Goal: Communication & Community: Connect with others

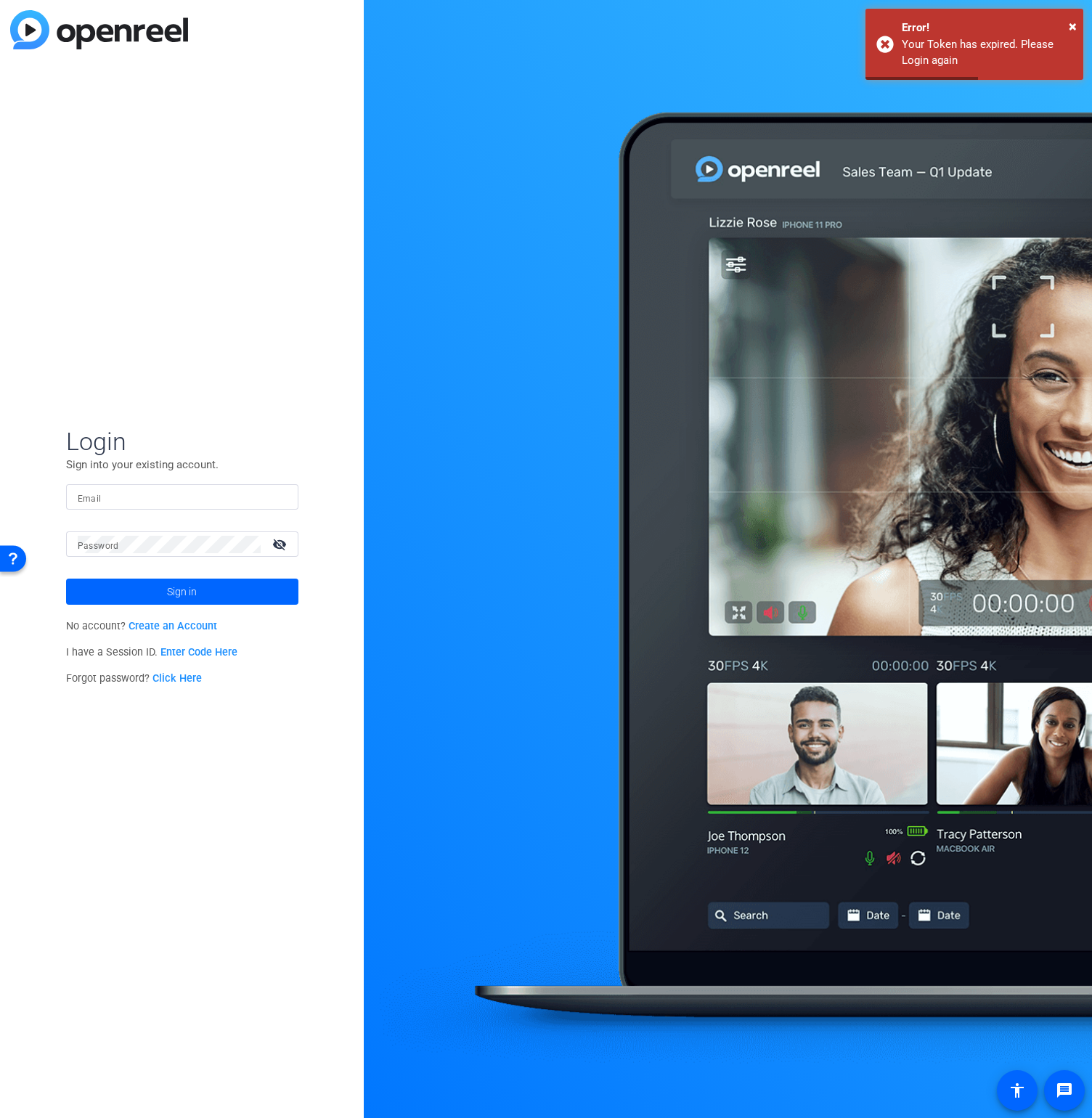
drag, startPoint x: 222, startPoint y: 476, endPoint x: 220, endPoint y: 484, distance: 8.2
click at [222, 477] on form "Login Sign into your existing account. Email Password visibility_off Sign in" at bounding box center [182, 516] width 232 height 179
click at [218, 489] on input "Email" at bounding box center [182, 498] width 209 height 18
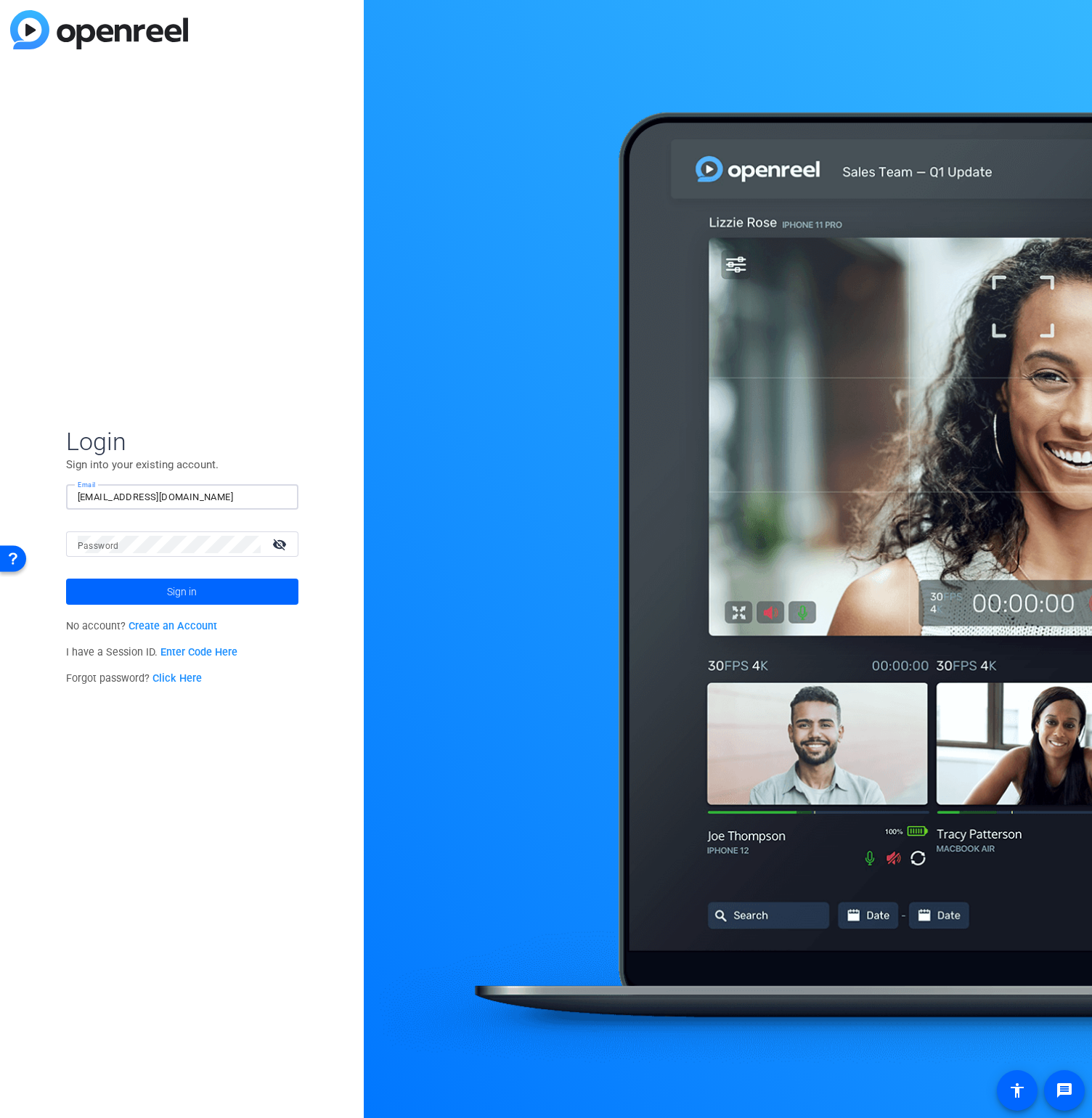
type input "abc@gmail.com"
click at [66, 578] on button "Sign in" at bounding box center [182, 592] width 232 height 27
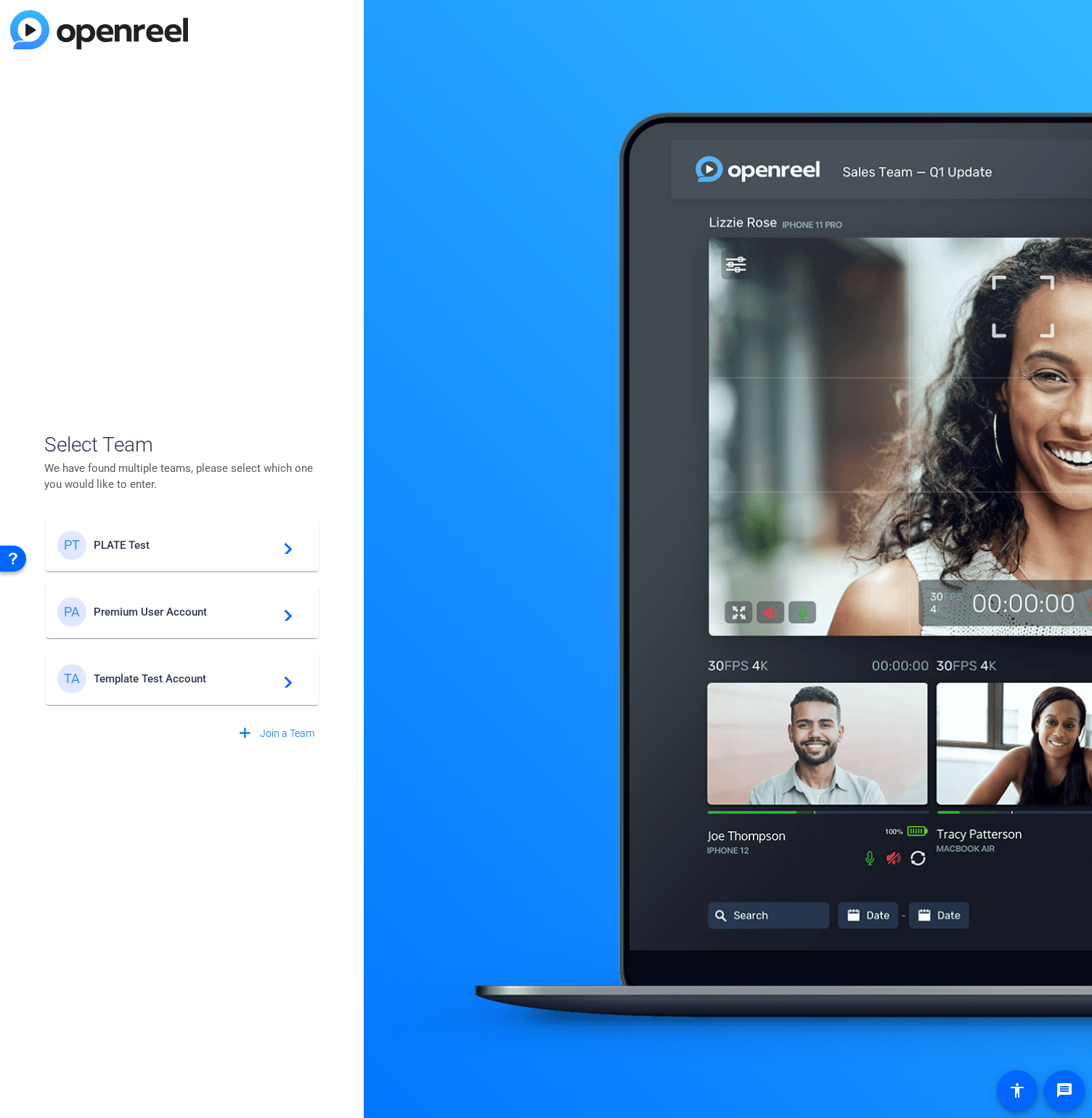
click at [151, 549] on span "PLATE Test" at bounding box center [184, 545] width 182 height 13
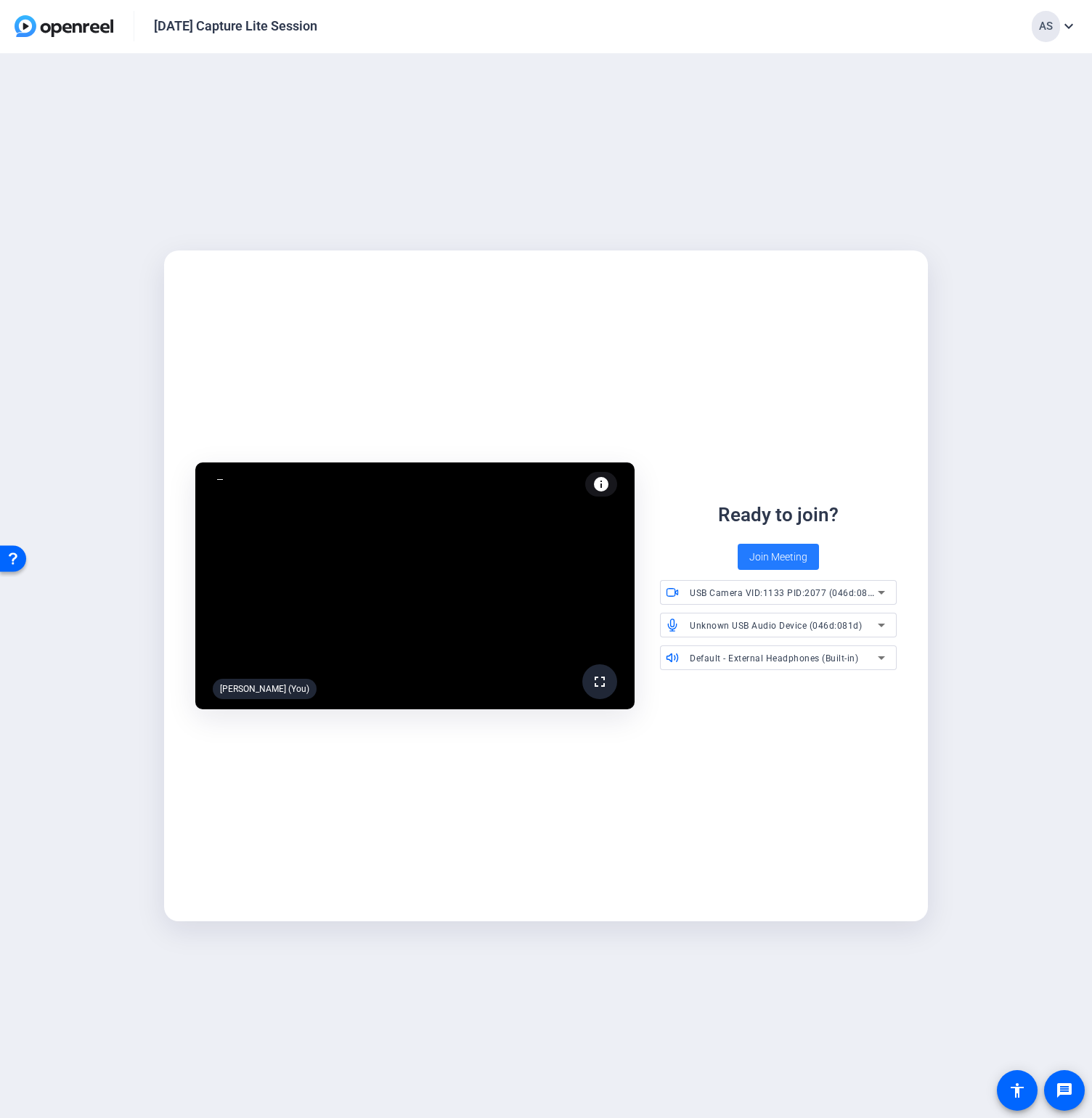
click at [766, 562] on span "Join Meeting" at bounding box center [778, 556] width 58 height 15
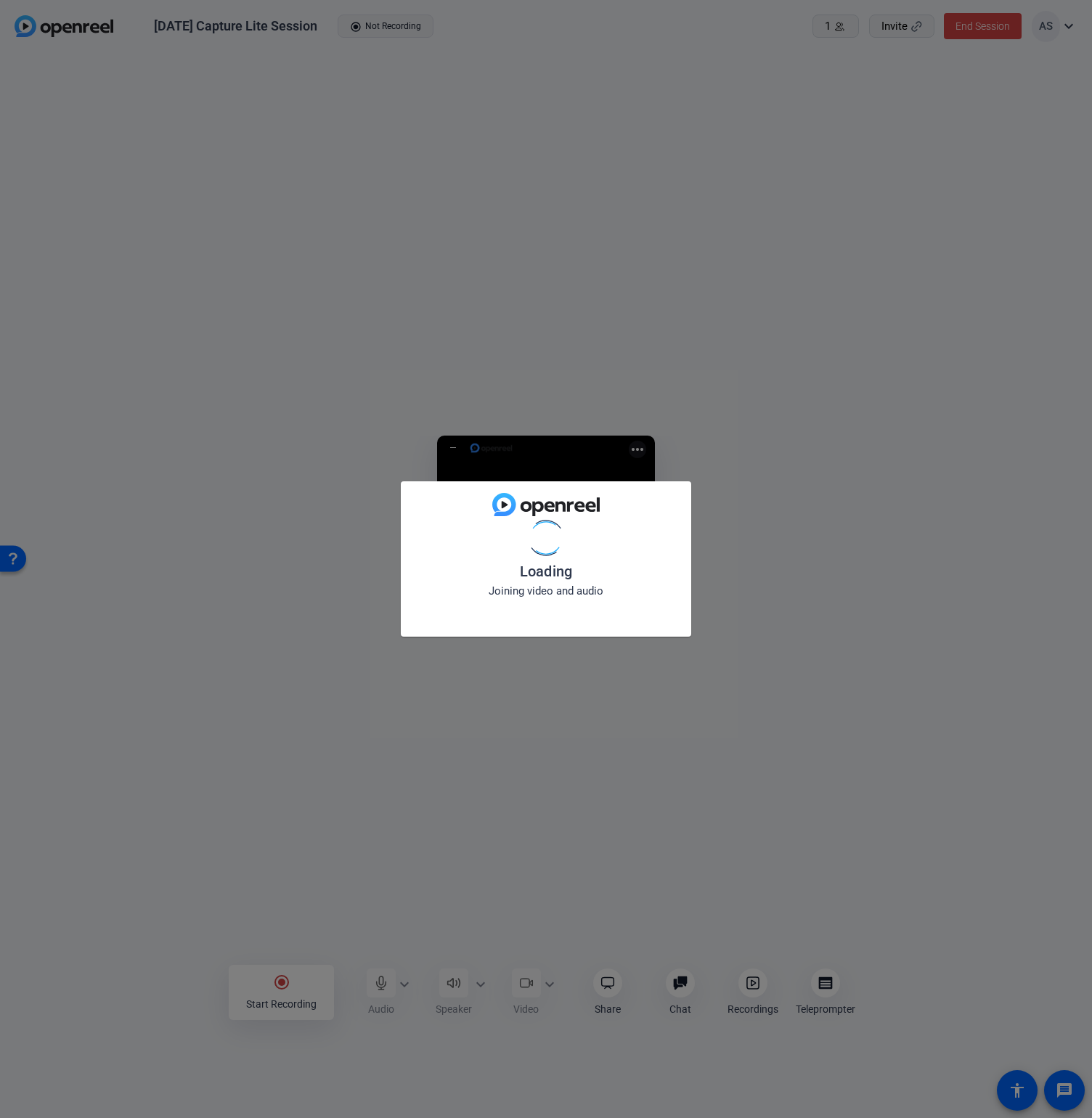
click at [1051, 111] on div "Loading Joining video and audio" at bounding box center [546, 559] width 1092 height 1118
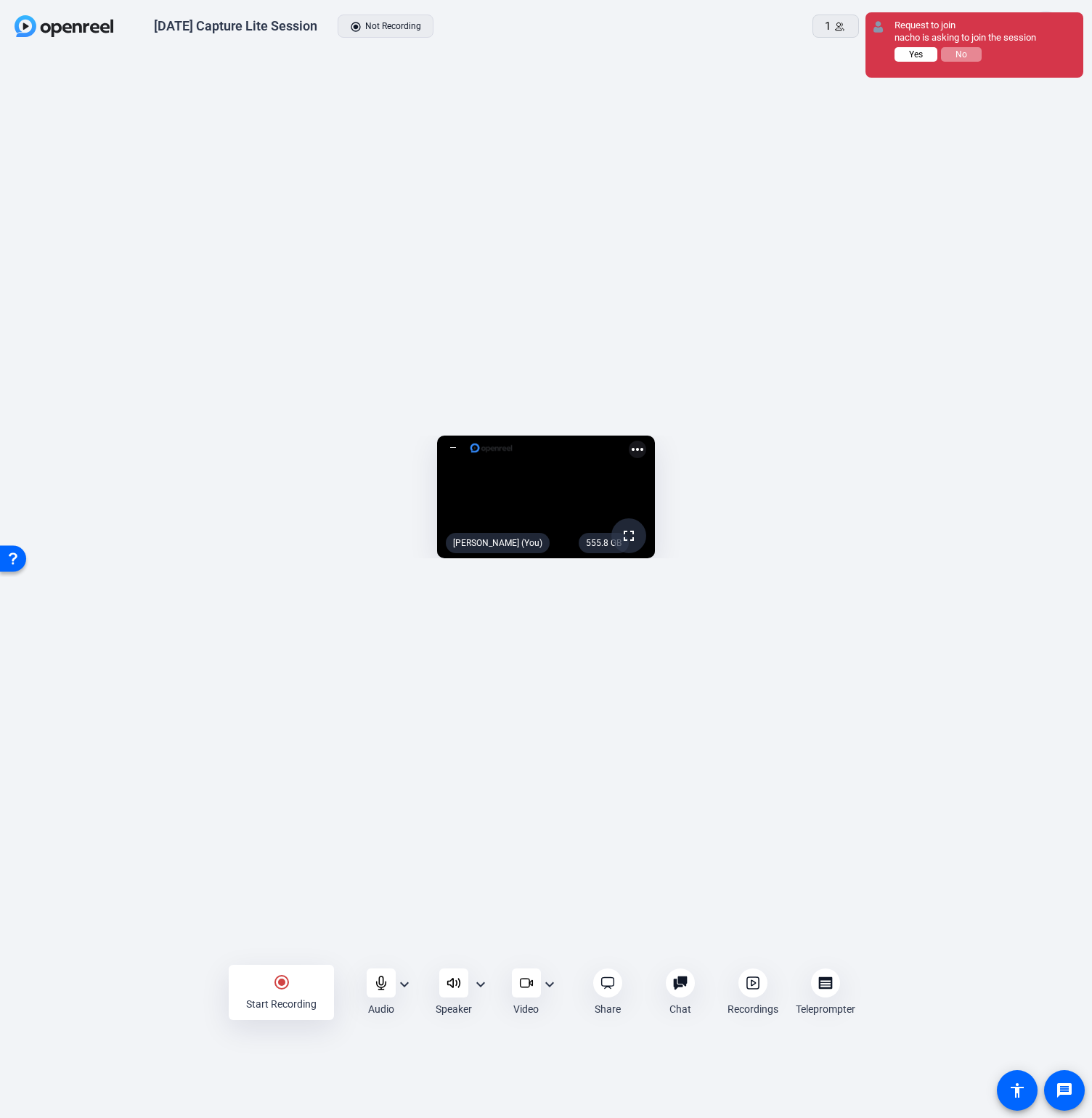
click at [913, 60] on button "Yes" at bounding box center [916, 54] width 43 height 14
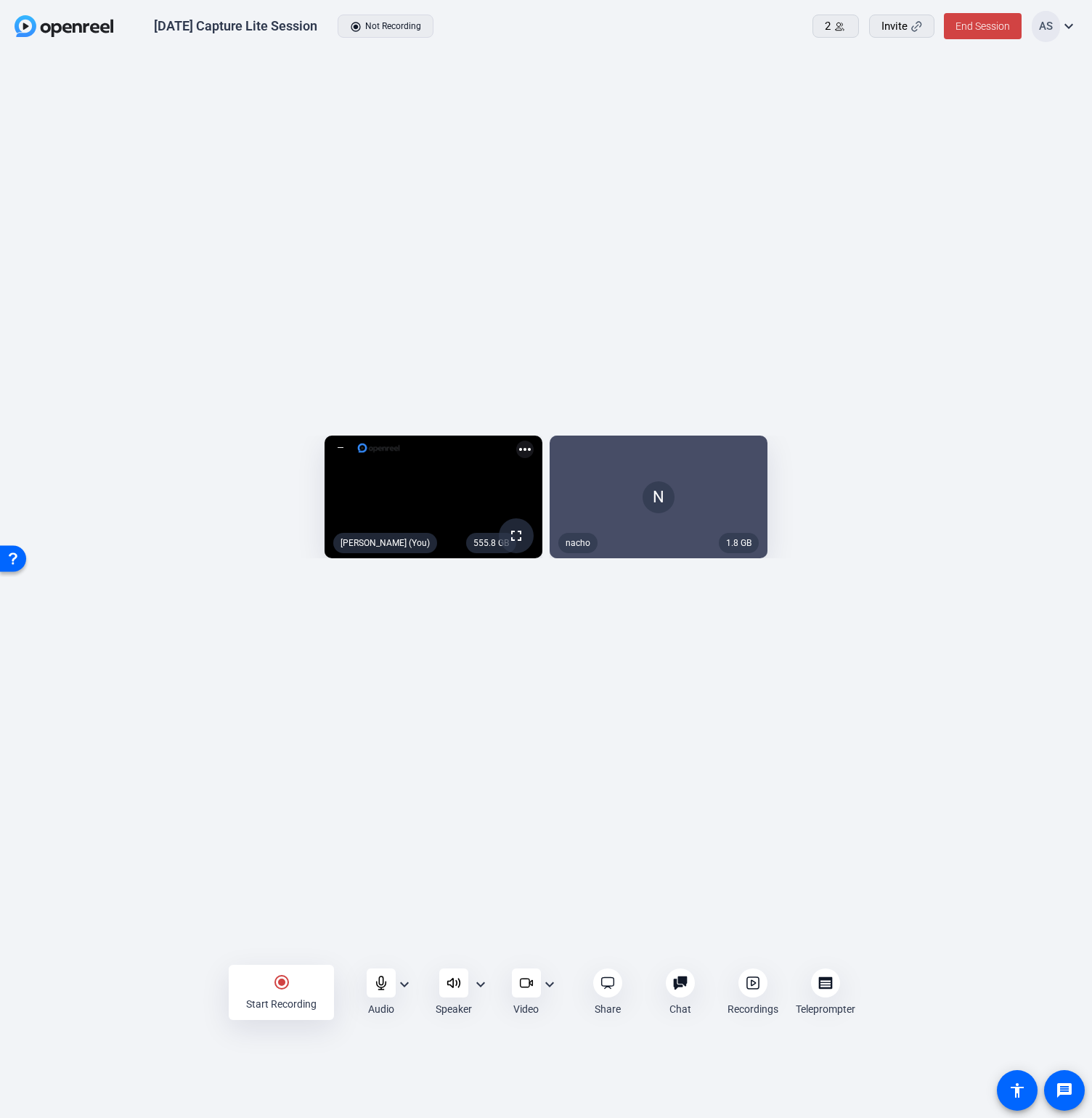
click at [339, 506] on video at bounding box center [433, 497] width 218 height 122
click at [400, 510] on video at bounding box center [433, 497] width 218 height 122
click at [516, 440] on mat-icon "more_horiz" at bounding box center [525, 449] width 18 height 18
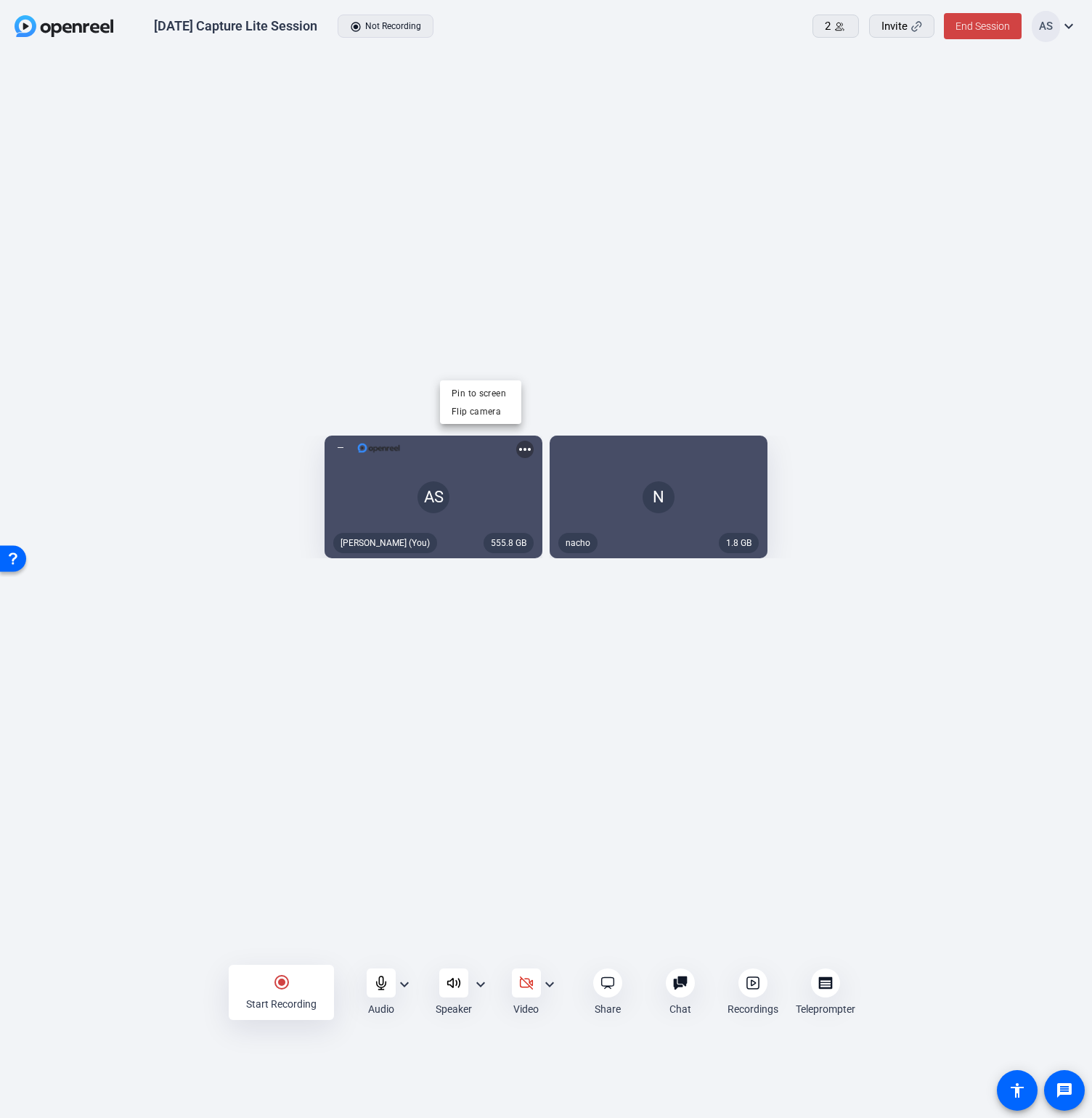
click at [665, 437] on div at bounding box center [546, 559] width 1092 height 1118
click at [767, 436] on div "N" at bounding box center [658, 497] width 218 height 122
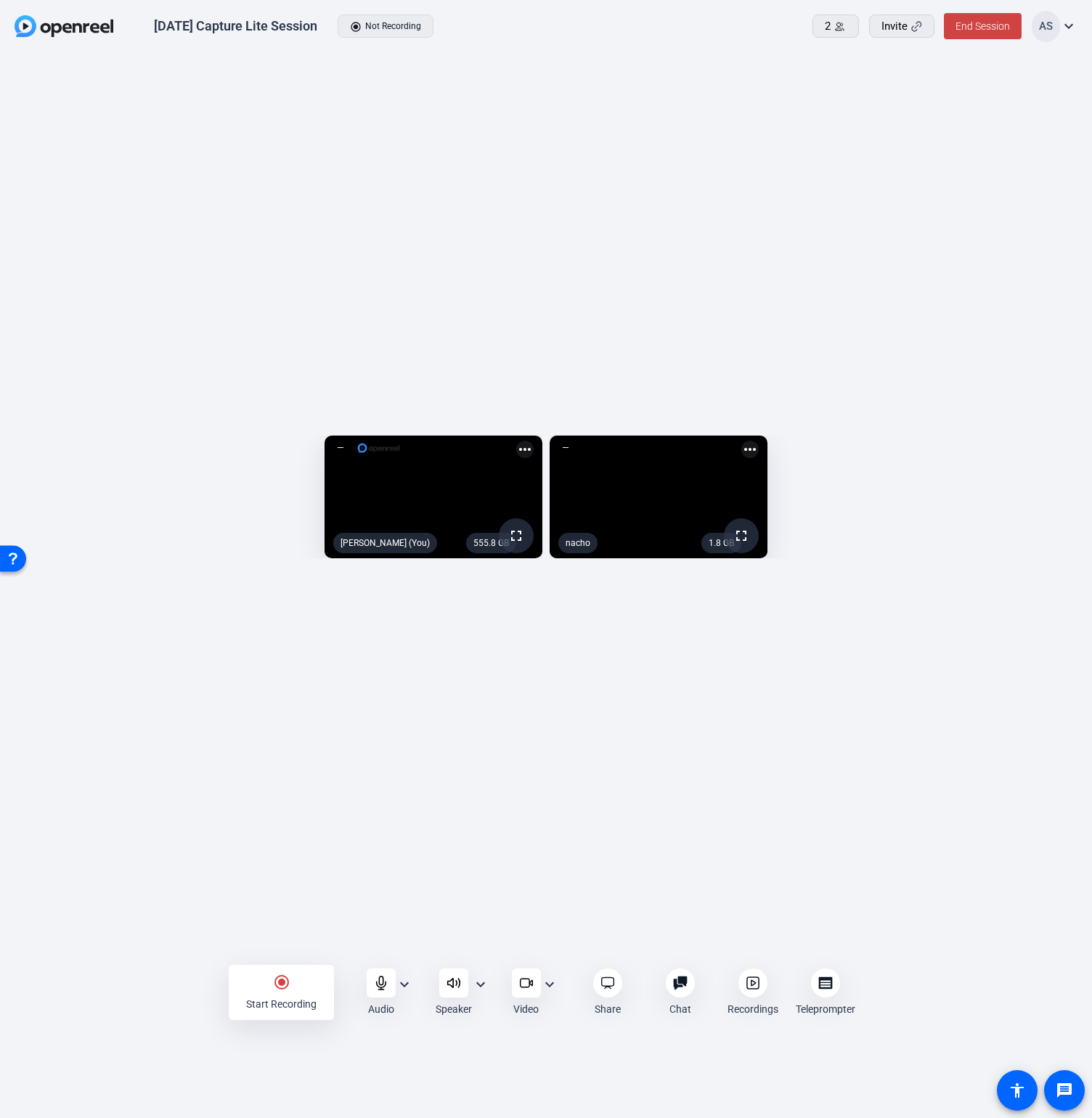
click at [324, 489] on video at bounding box center [433, 497] width 218 height 122
click at [752, 982] on icon at bounding box center [753, 982] width 14 height 14
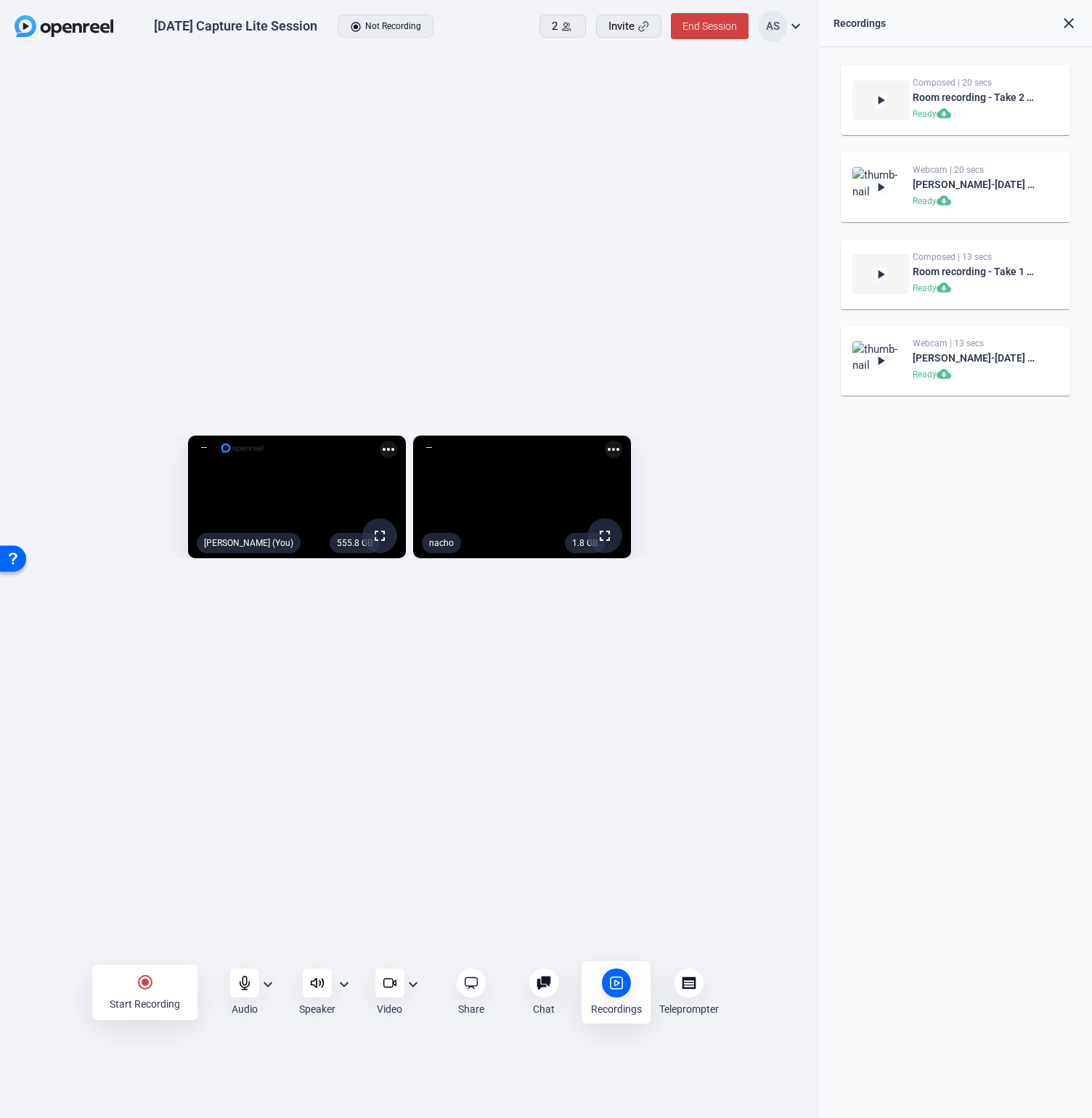
click at [690, 983] on icon at bounding box center [689, 982] width 14 height 14
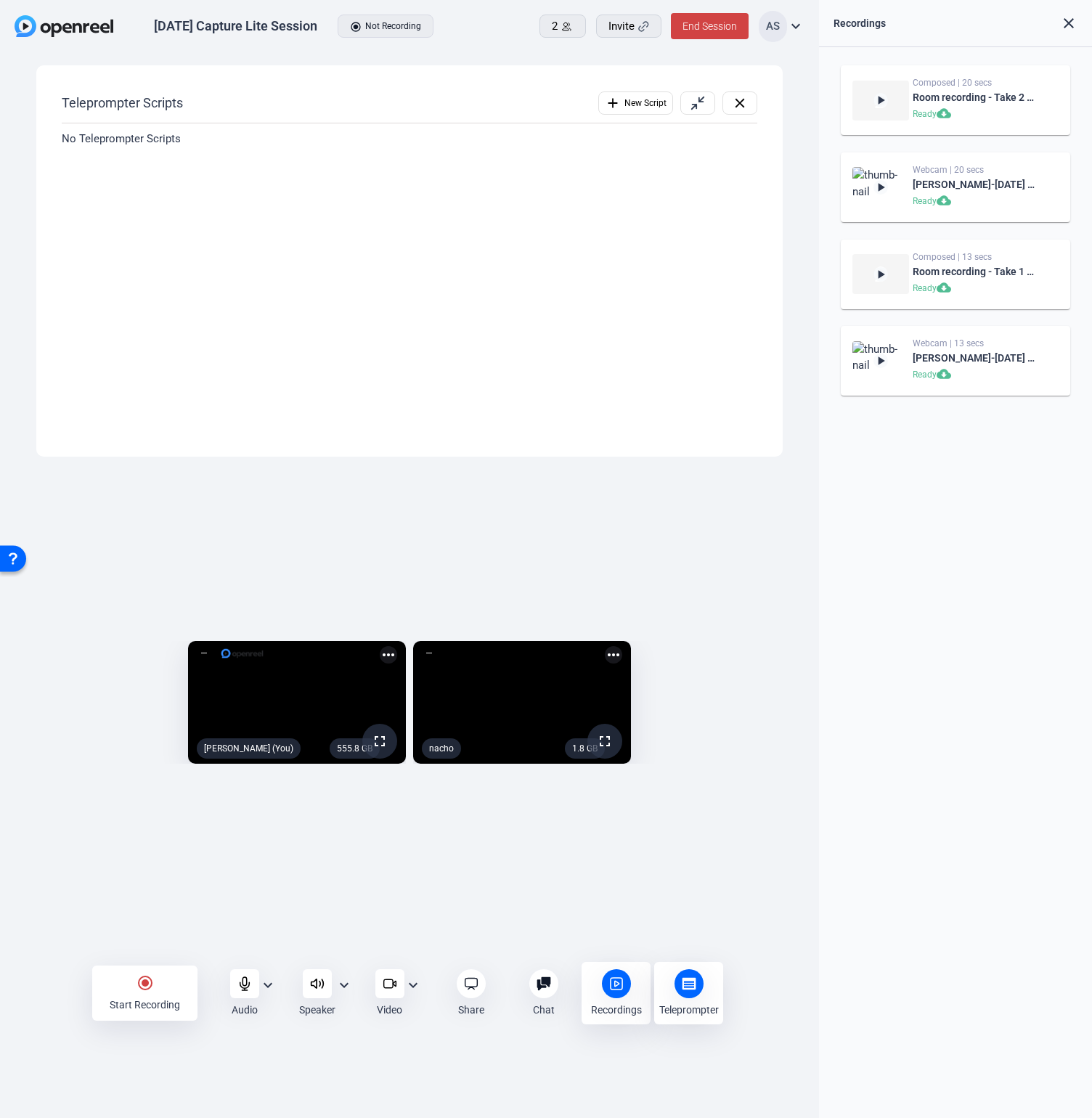
click at [546, 985] on icon at bounding box center [544, 983] width 14 height 14
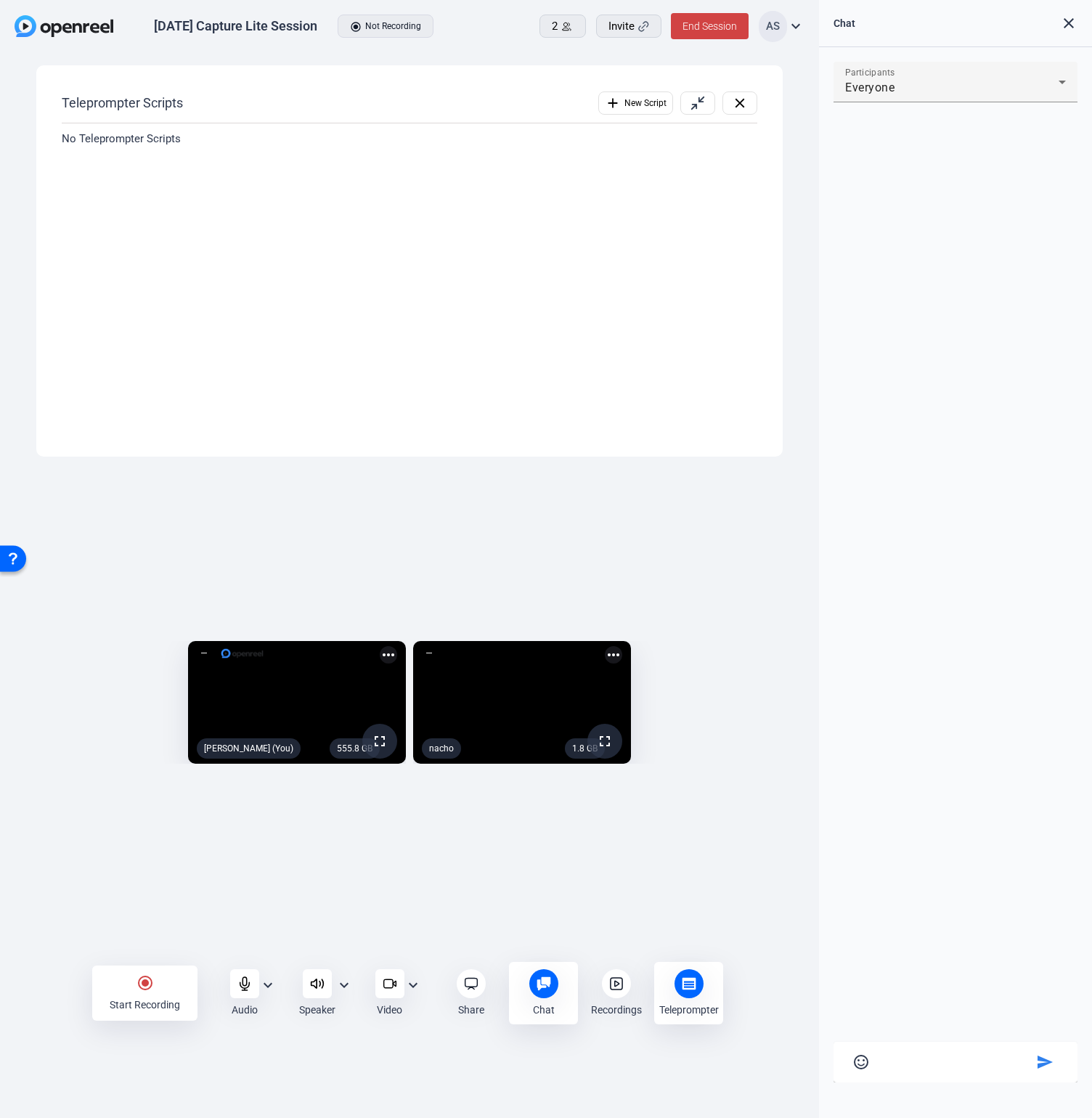
click at [563, 987] on div "Chat 0" at bounding box center [543, 993] width 69 height 62
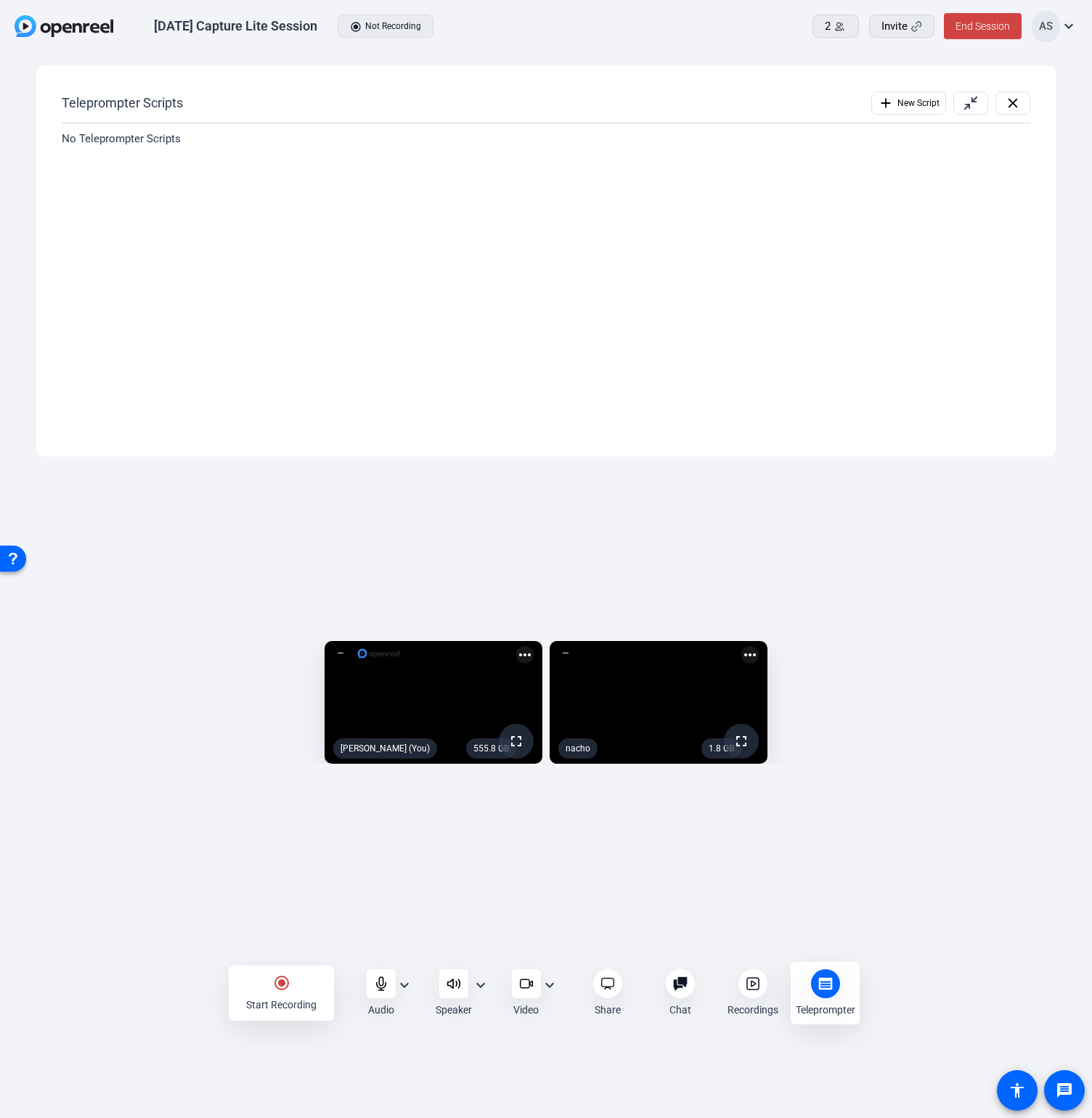
click at [834, 987] on div at bounding box center [825, 983] width 29 height 29
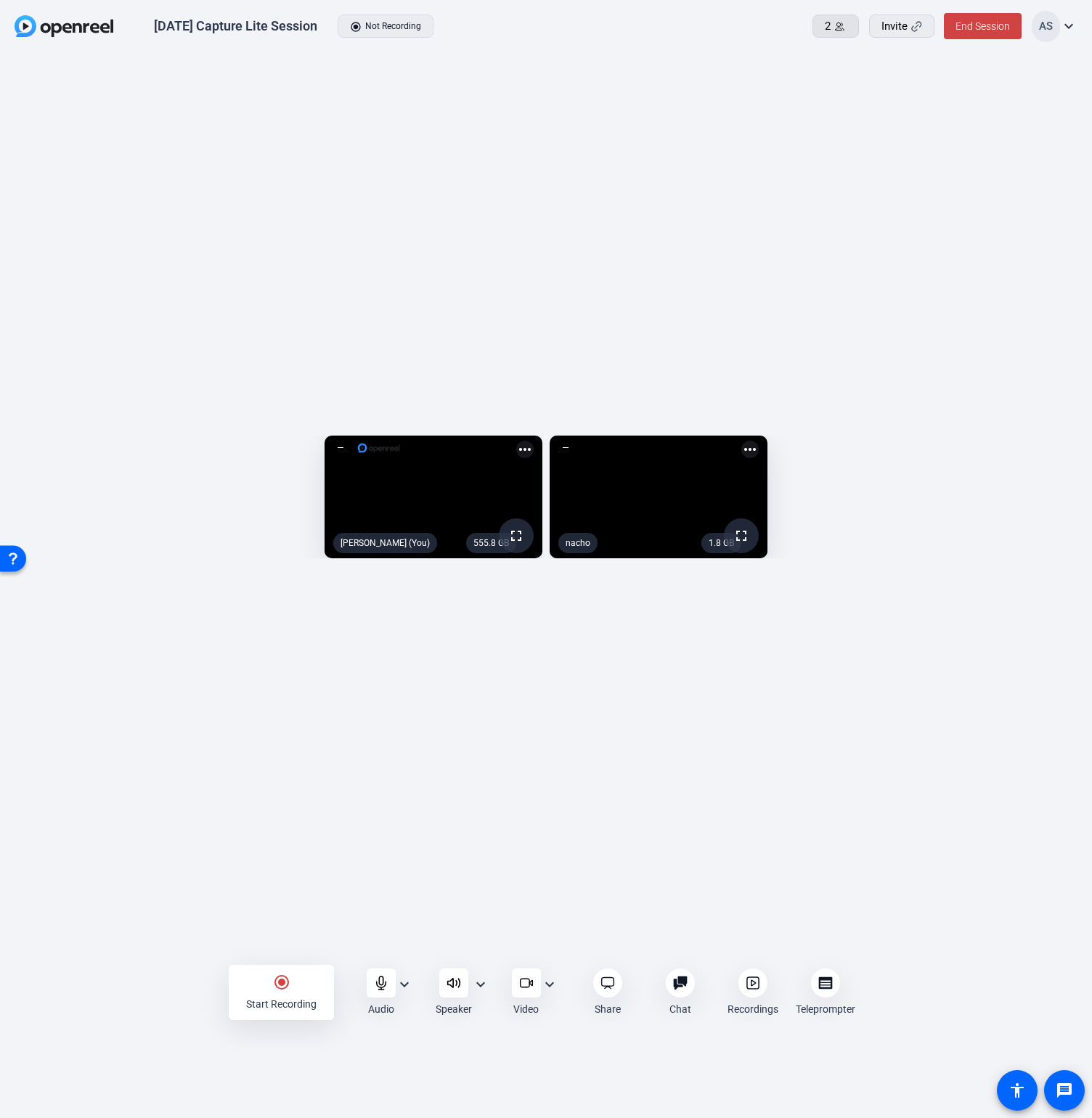
click at [831, 28] on div "2" at bounding box center [835, 26] width 22 height 17
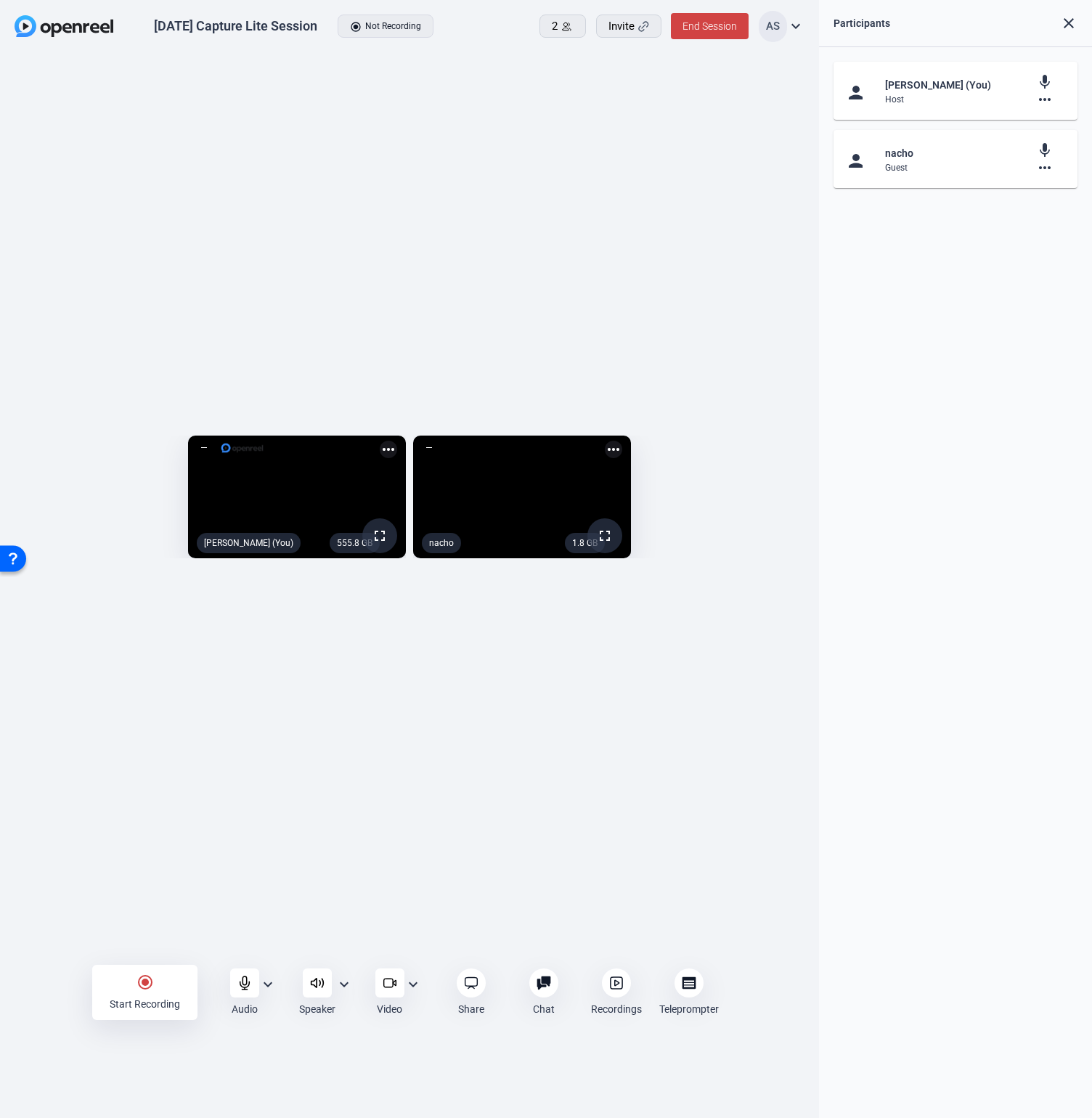
click at [955, 163] on div "Guest" at bounding box center [955, 167] width 141 height 12
click at [1048, 170] on mat-icon "more_horiz" at bounding box center [1044, 167] width 18 height 18
drag, startPoint x: 909, startPoint y: 135, endPoint x: 893, endPoint y: 145, distance: 18.9
click at [909, 135] on div at bounding box center [546, 559] width 1092 height 1118
click at [870, 163] on div "person" at bounding box center [860, 159] width 30 height 18
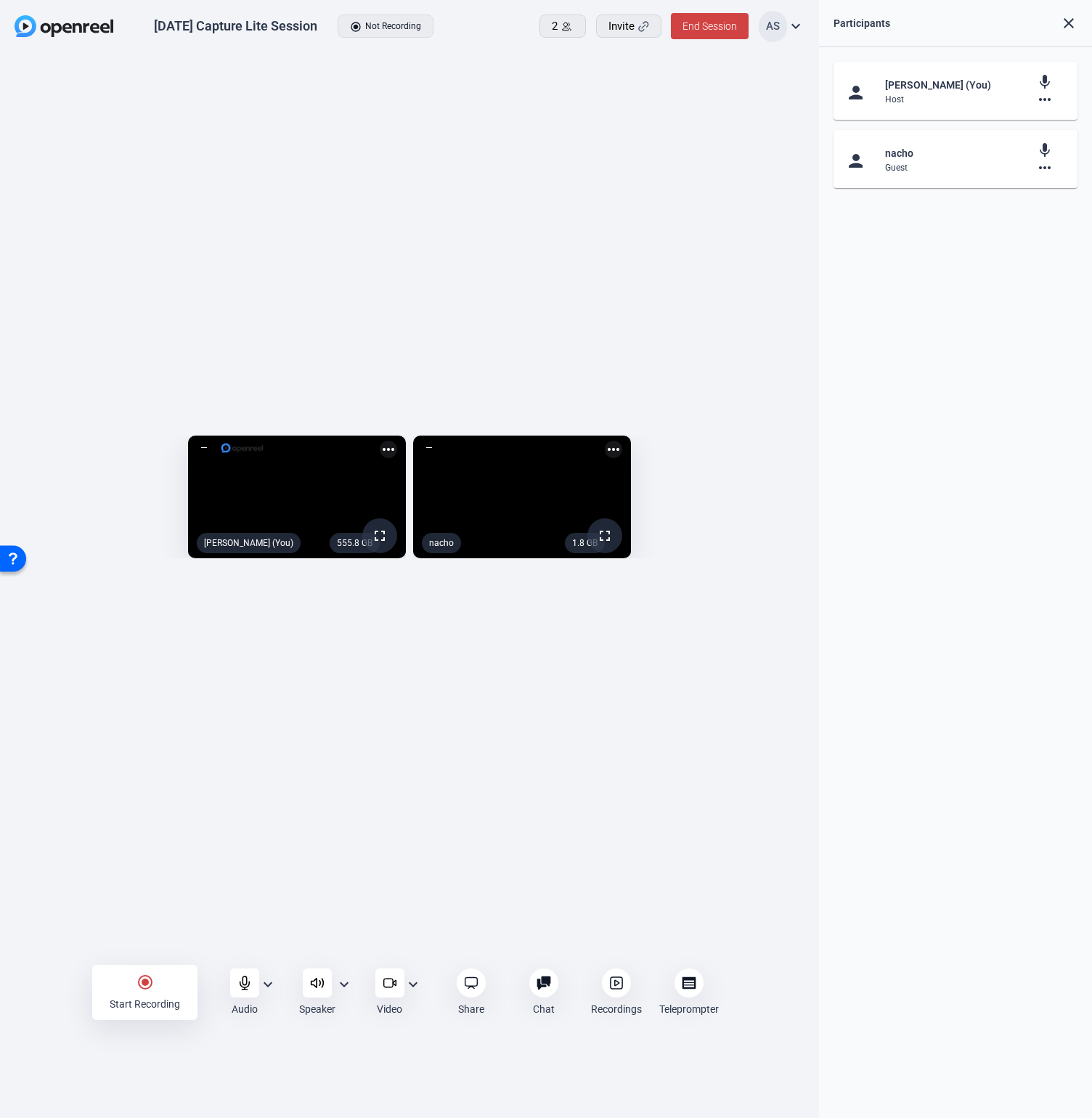
click at [847, 82] on div "person [PERSON_NAME] (You) Host mic more_horiz" at bounding box center [955, 90] width 221 height 35
click at [934, 87] on div "[PERSON_NAME] (You)" at bounding box center [955, 85] width 141 height 18
click at [622, 440] on mat-icon "more_horiz" at bounding box center [614, 449] width 18 height 18
click at [541, 353] on div at bounding box center [546, 559] width 1092 height 1118
click at [922, 179] on mat-card-content "person nacho Guest mic more_horiz" at bounding box center [955, 159] width 244 height 58
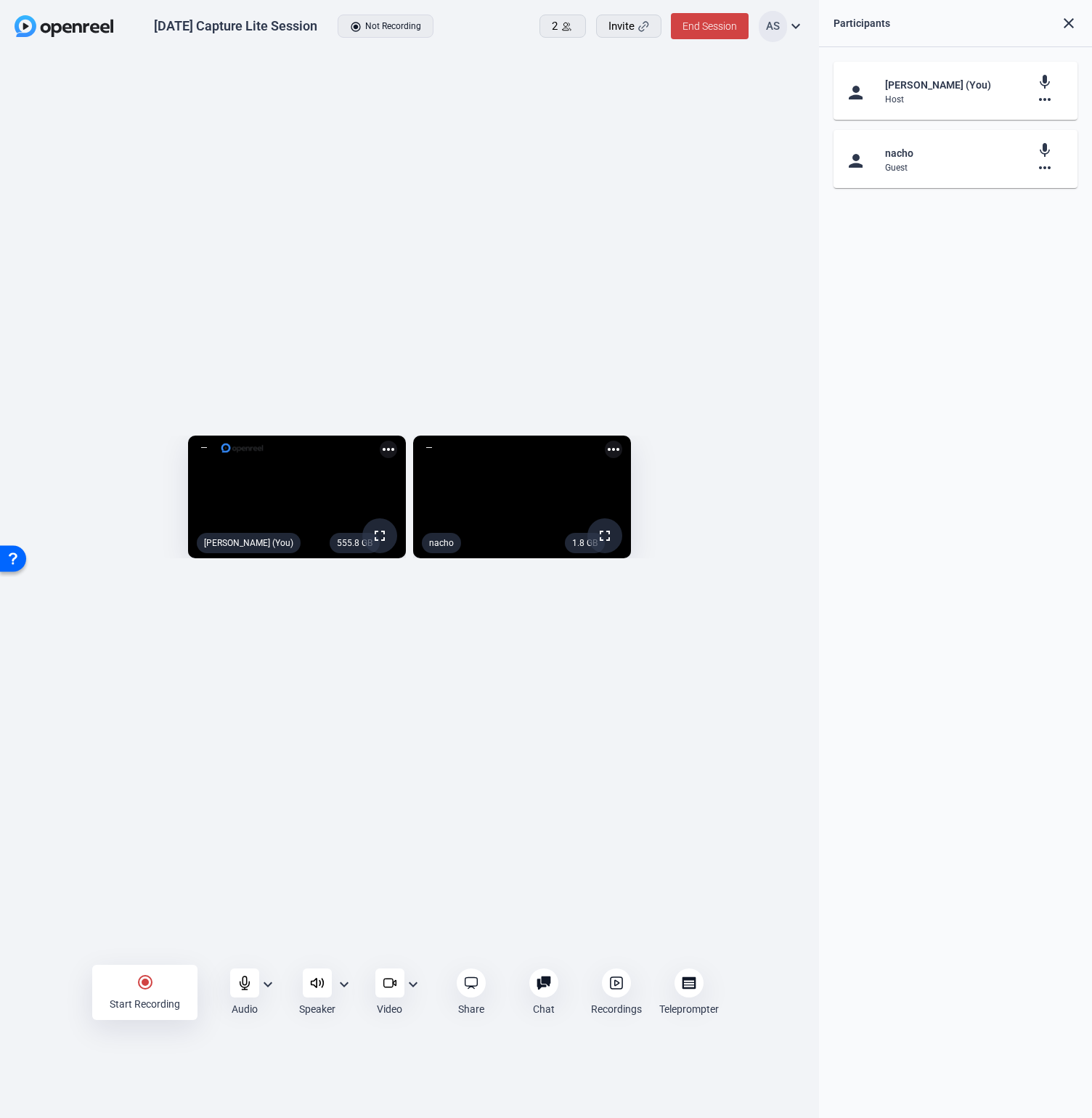
click at [907, 89] on div "[PERSON_NAME] (You)" at bounding box center [955, 85] width 141 height 18
drag, startPoint x: 603, startPoint y: 161, endPoint x: 617, endPoint y: 171, distance: 17.2
click at [603, 161] on div "555.8 GB fullscreen [PERSON_NAME] (You) more_horiz 1.8 GB fullscreen nacho more…" at bounding box center [409, 501] width 818 height 895
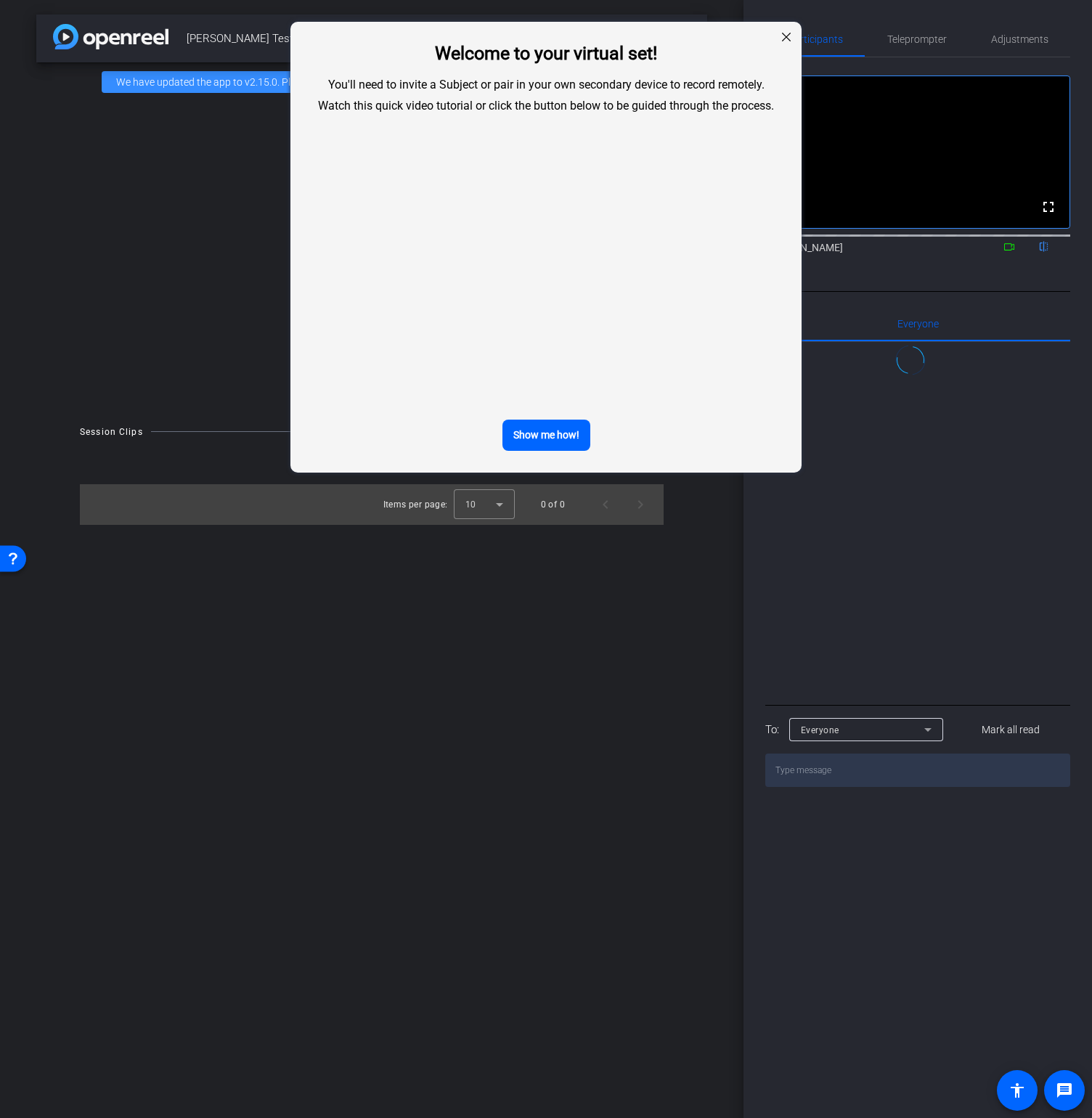
click at [780, 33] on div at bounding box center [786, 36] width 19 height 19
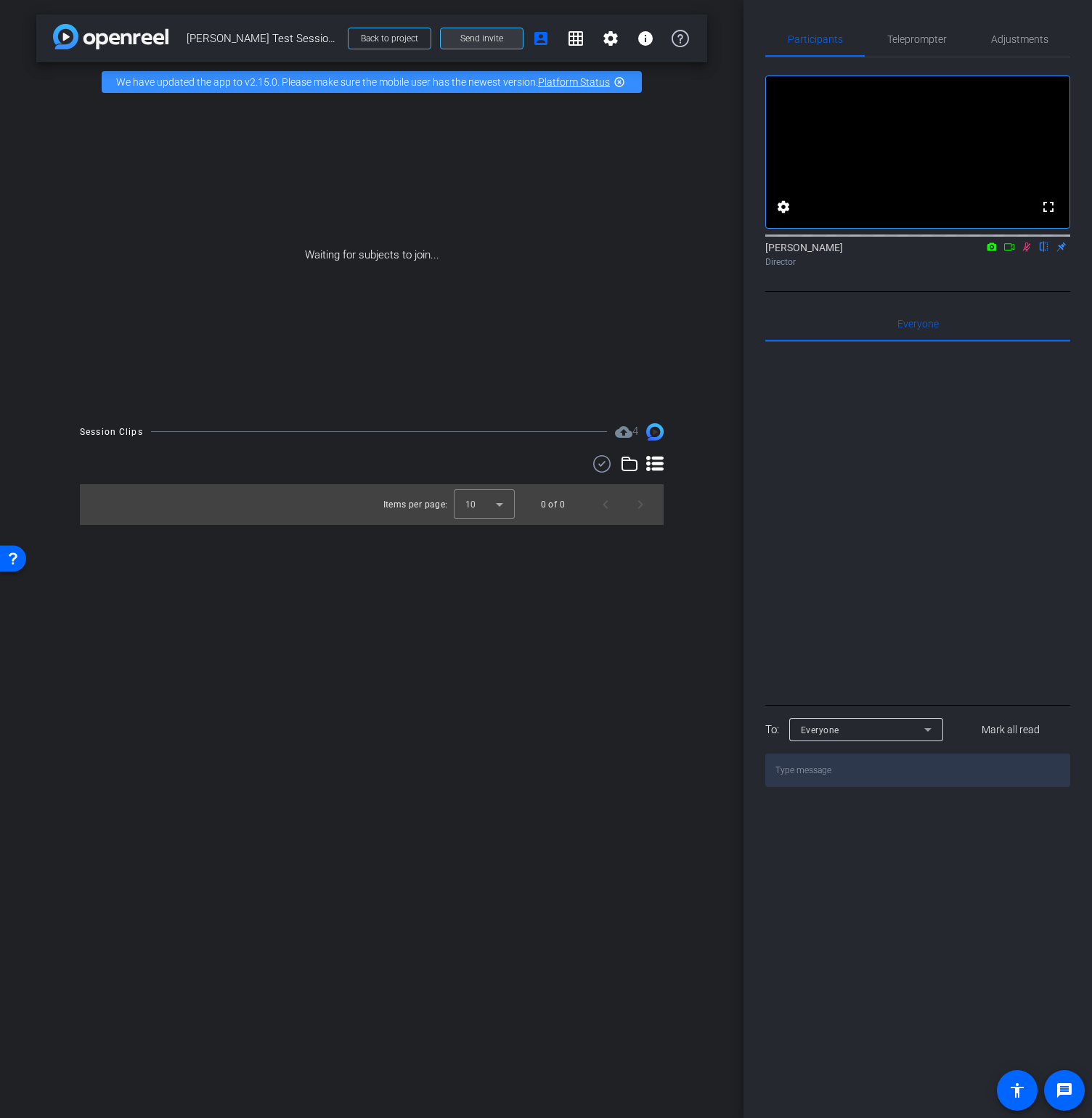
click at [473, 39] on span "Send invite" at bounding box center [482, 38] width 43 height 12
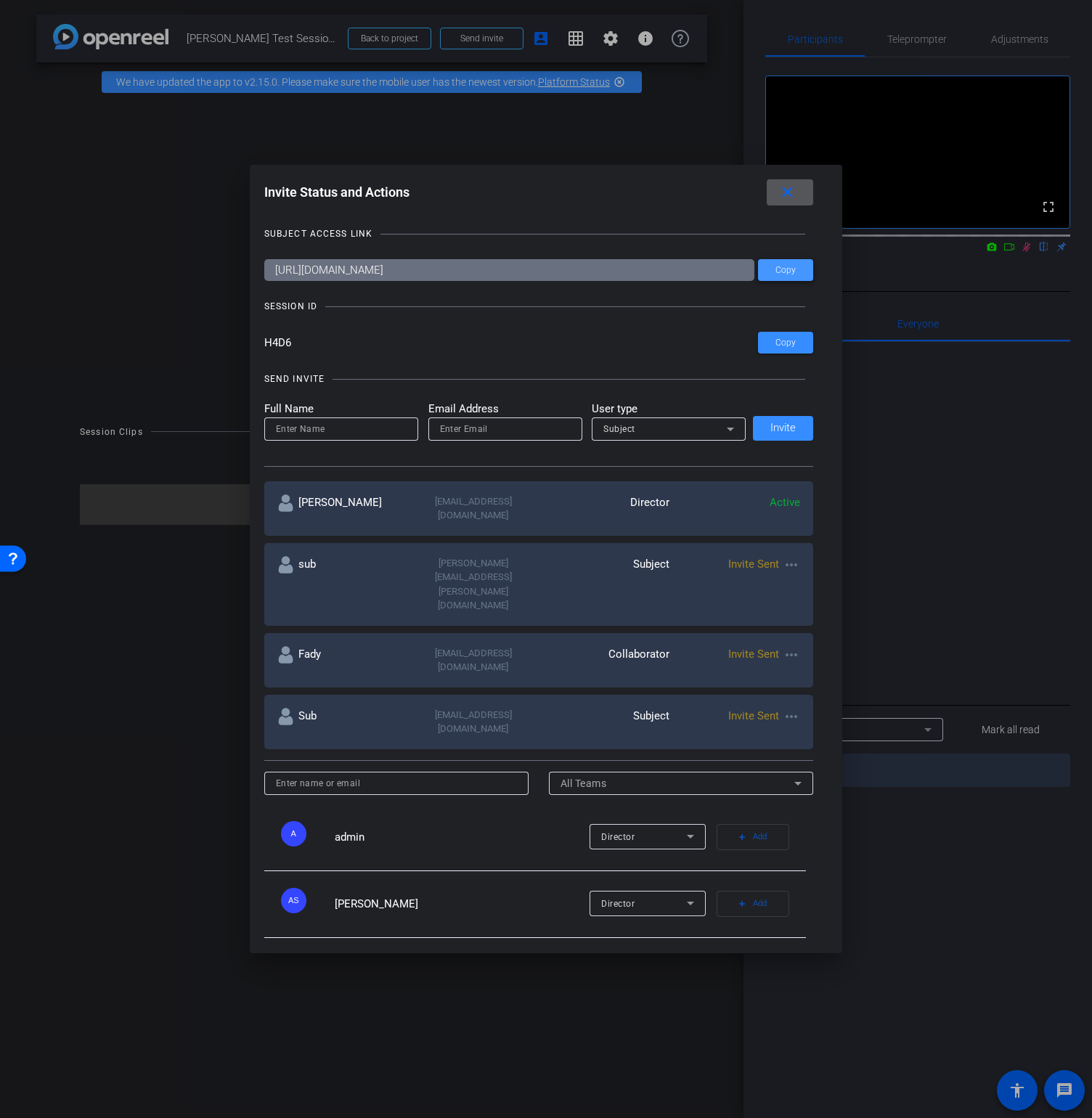
click at [794, 269] on span "Copy" at bounding box center [785, 270] width 20 height 11
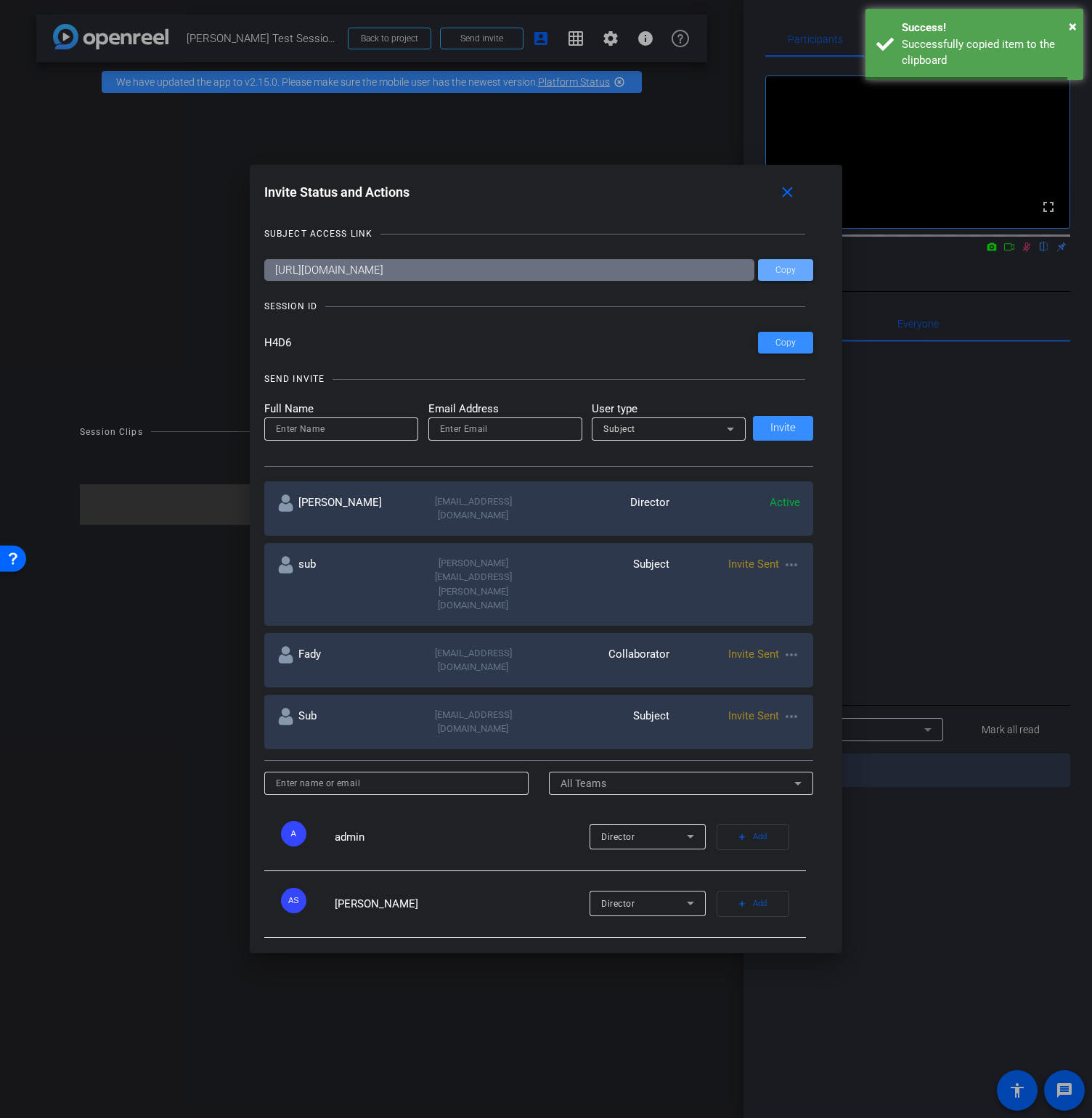
drag, startPoint x: 797, startPoint y: 196, endPoint x: 143, endPoint y: 75, distance: 665.1
click at [796, 196] on span at bounding box center [789, 192] width 46 height 35
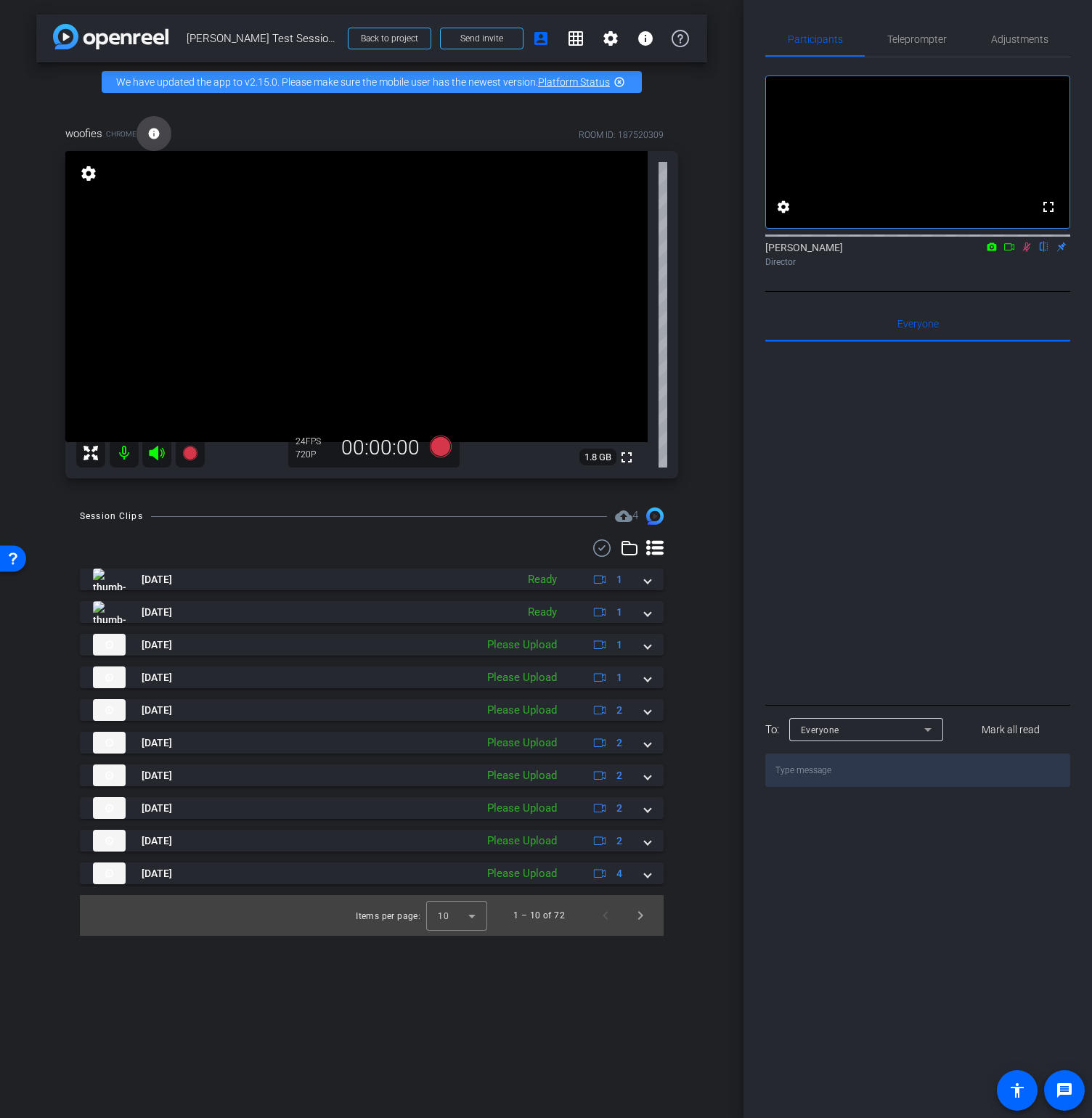
click at [159, 134] on mat-icon "info" at bounding box center [153, 133] width 13 height 13
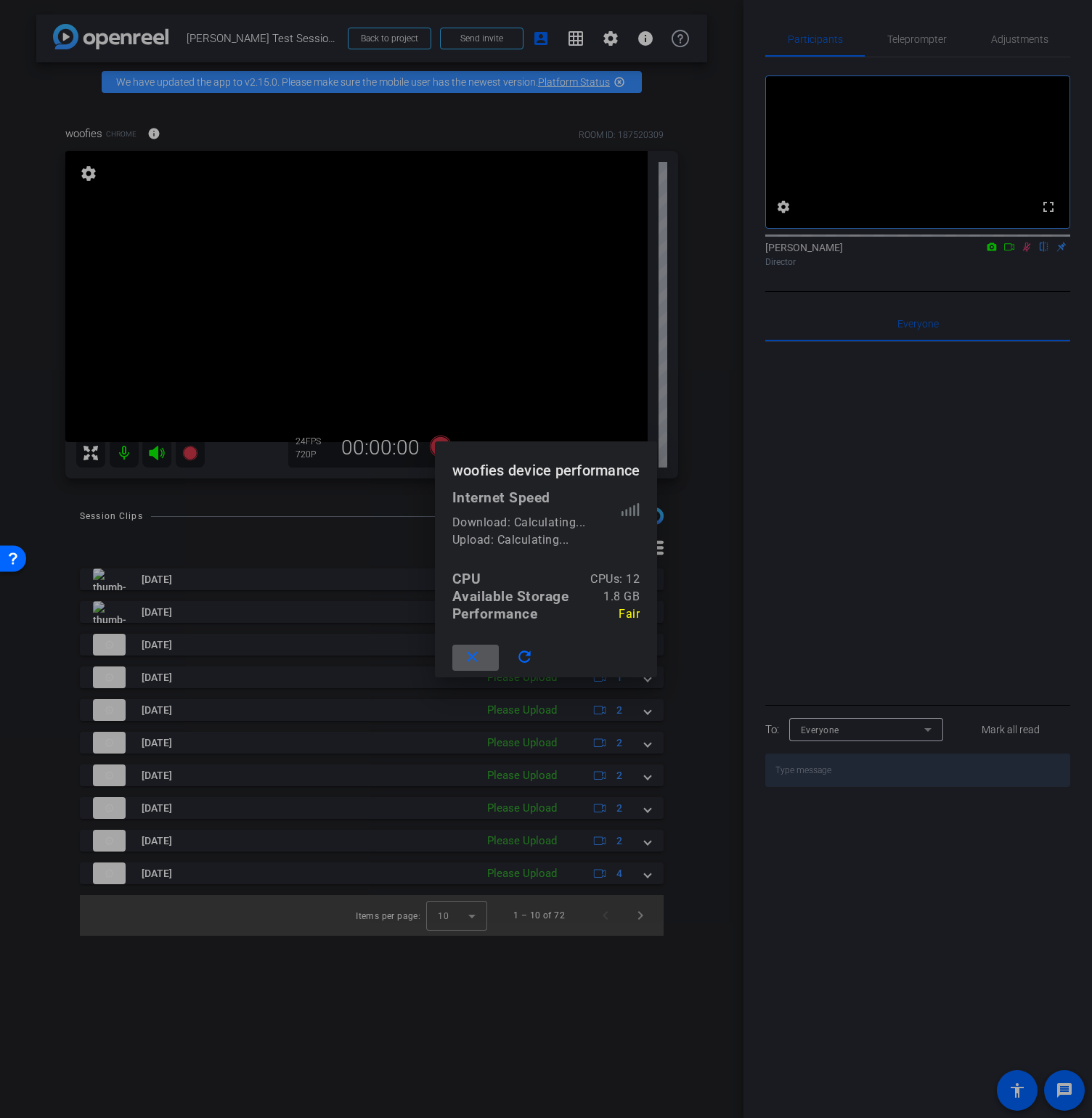
click at [507, 617] on div "Performance" at bounding box center [495, 614] width 86 height 18
click at [479, 662] on mat-icon "close" at bounding box center [472, 657] width 18 height 18
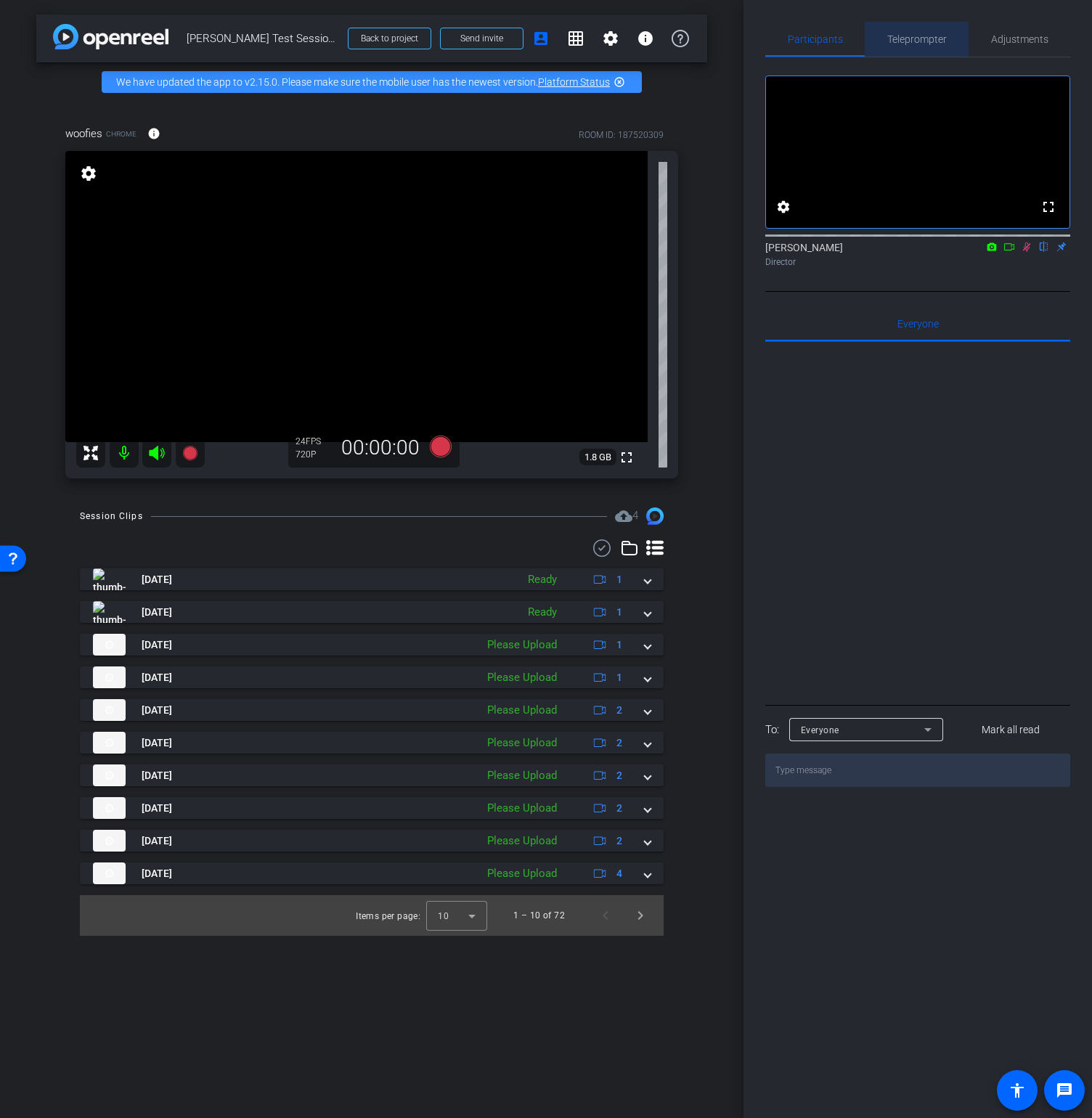
click at [914, 56] on span "Teleprompter" at bounding box center [916, 39] width 59 height 35
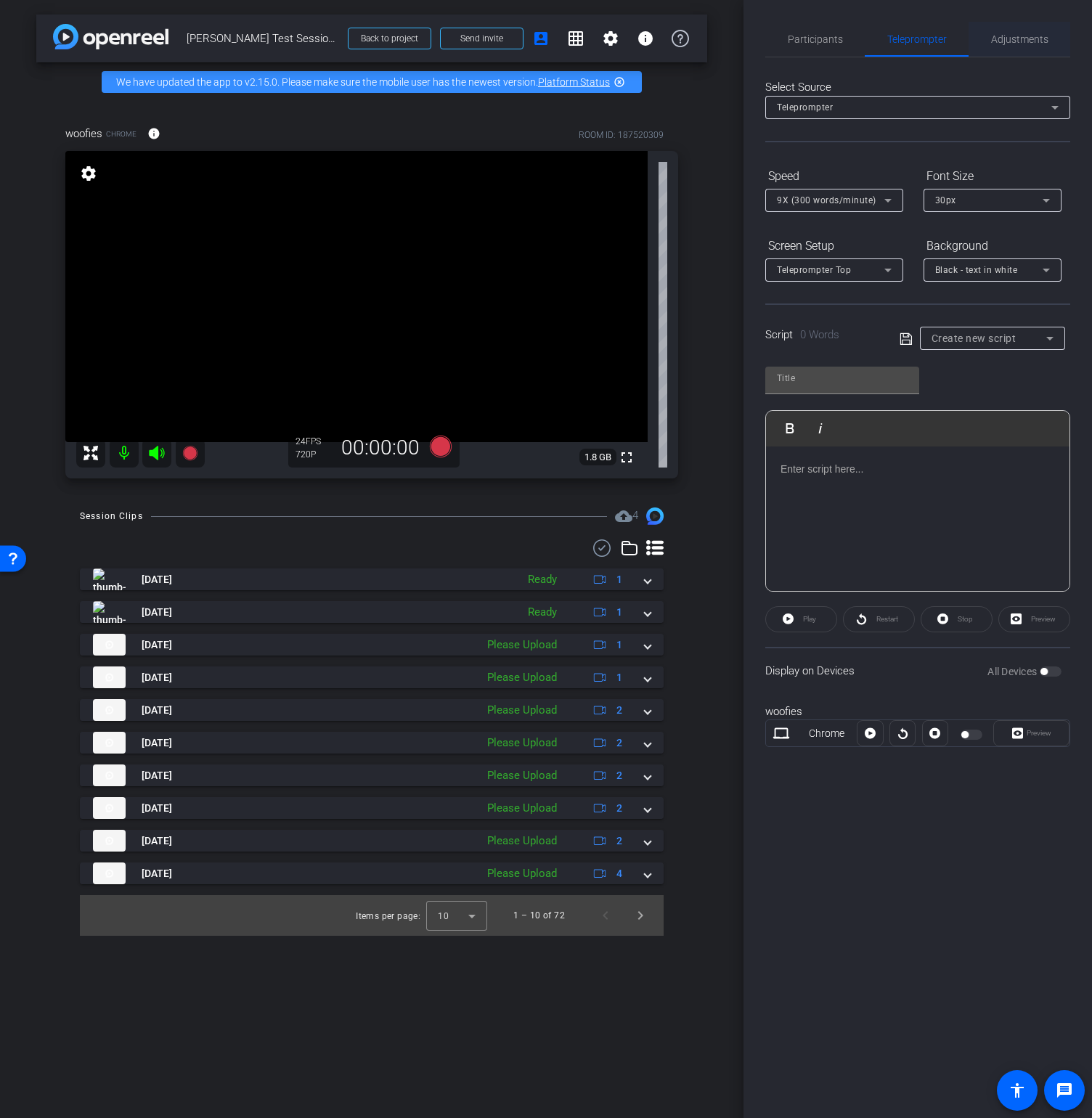
click at [1003, 50] on span "Adjustments" at bounding box center [1019, 39] width 58 height 35
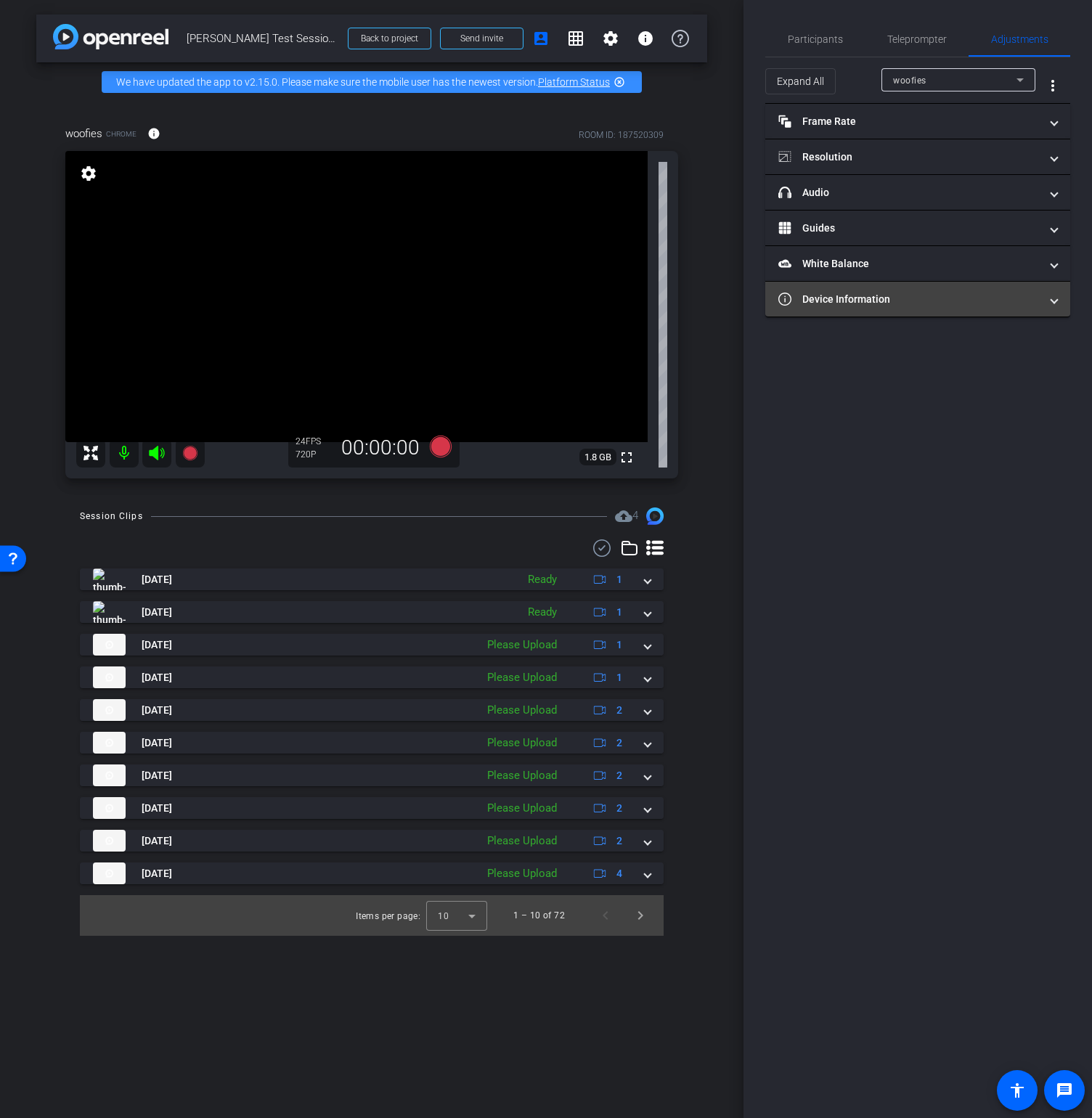
click at [938, 312] on mat-expansion-panel-header "Device Information" at bounding box center [918, 299] width 305 height 35
